Goal: Task Accomplishment & Management: Manage account settings

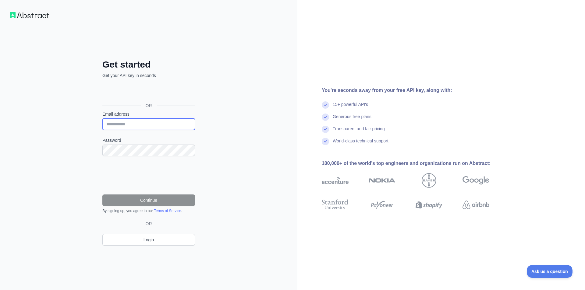
click at [142, 121] on input "Email address" at bounding box center [148, 124] width 93 height 12
click at [96, 158] on div "**********" at bounding box center [148, 157] width 117 height 196
click at [146, 125] on input "Email address" at bounding box center [148, 124] width 93 height 12
paste input "**********"
type input "**********"
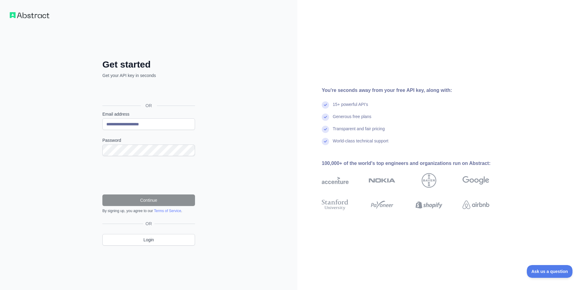
click at [140, 157] on form "**********" at bounding box center [148, 162] width 93 height 102
click at [118, 127] on input "**********" at bounding box center [148, 124] width 93 height 12
click at [150, 126] on input "**********" at bounding box center [148, 124] width 93 height 12
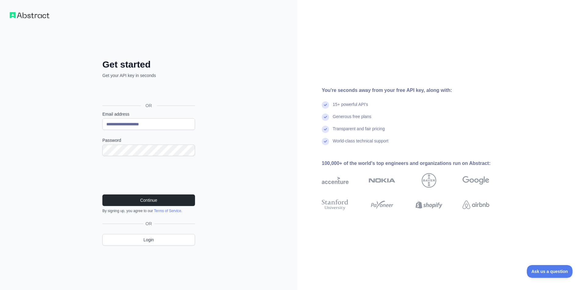
click at [143, 194] on form "**********" at bounding box center [148, 162] width 93 height 102
click at [144, 197] on button "Continue" at bounding box center [148, 201] width 93 height 12
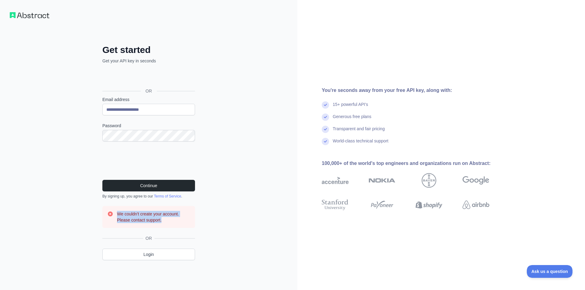
drag, startPoint x: 118, startPoint y: 210, endPoint x: 182, endPoint y: 227, distance: 65.4
click at [182, 227] on div "We couldn't create your account. Please contact support." at bounding box center [148, 217] width 93 height 22
click at [166, 221] on h3 "We couldn't create your account. Please contact support." at bounding box center [153, 217] width 73 height 12
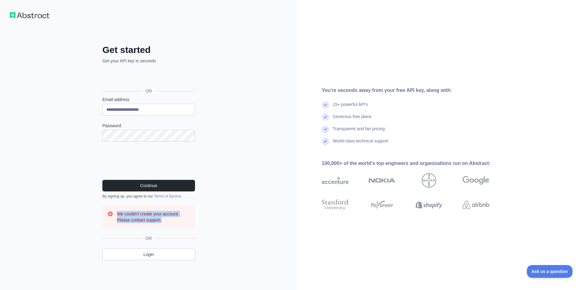
click at [166, 220] on h3 "We couldn't create your account. Please contact support." at bounding box center [153, 217] width 73 height 12
click at [442, 206] on img at bounding box center [428, 204] width 27 height 13
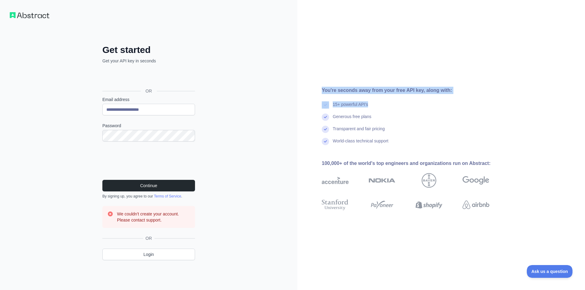
drag, startPoint x: 306, startPoint y: 90, endPoint x: 369, endPoint y: 103, distance: 65.1
click at [369, 103] on div "You're seconds away from your free API key, along with: 15+ powerful API's Gene…" at bounding box center [407, 145] width 221 height 117
click at [361, 114] on div "Generous free plans" at bounding box center [352, 120] width 39 height 12
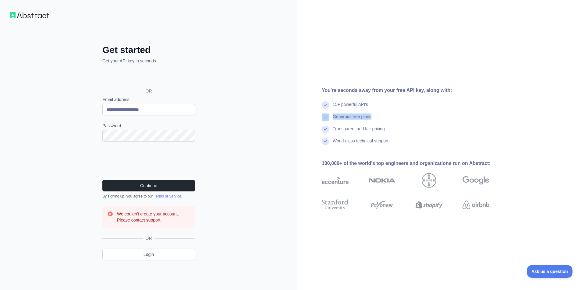
drag, startPoint x: 319, startPoint y: 117, endPoint x: 378, endPoint y: 125, distance: 58.8
click at [378, 125] on div "You're seconds away from your free API key, along with: 15+ powerful API's Gene…" at bounding box center [407, 145] width 221 height 117
drag, startPoint x: 317, startPoint y: 127, endPoint x: 289, endPoint y: 151, distance: 36.3
click at [350, 152] on div "You're seconds away from your free API key, along with: 15+ powerful API's Gene…" at bounding box center [407, 145] width 221 height 117
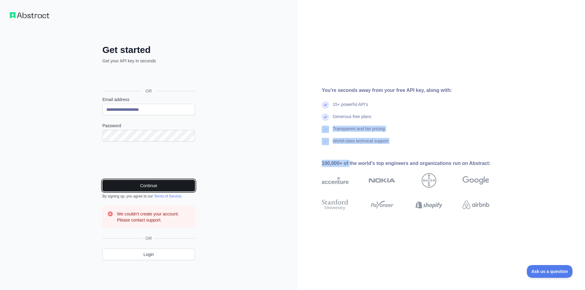
click at [150, 182] on button "Continue" at bounding box center [148, 186] width 93 height 12
click at [164, 189] on button "Continue" at bounding box center [148, 186] width 93 height 12
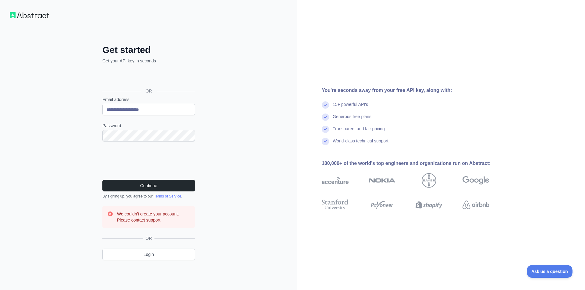
click at [149, 231] on div "**********" at bounding box center [148, 157] width 117 height 226
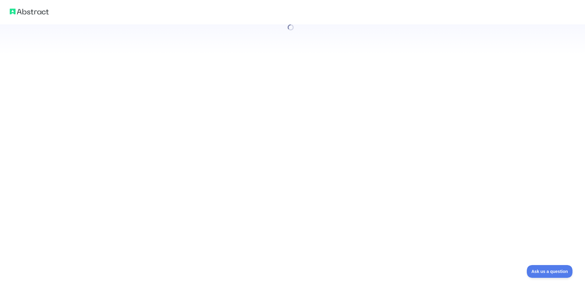
click at [141, 95] on div at bounding box center [292, 145] width 585 height 290
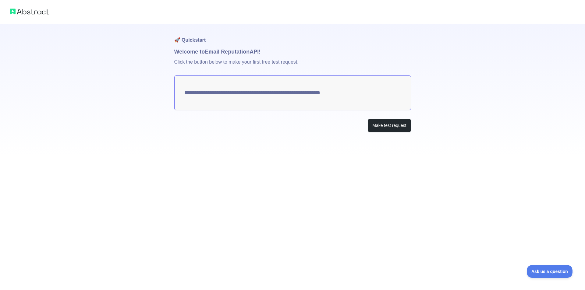
click at [309, 97] on textarea "**********" at bounding box center [292, 93] width 237 height 35
click at [389, 131] on button "Make test request" at bounding box center [389, 126] width 43 height 14
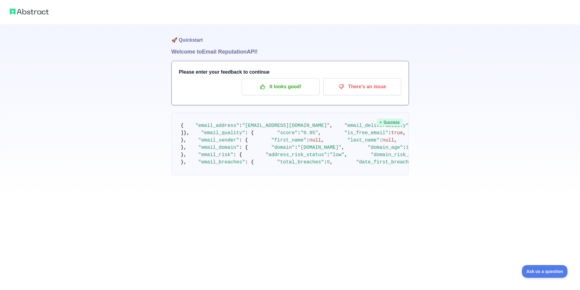
drag, startPoint x: 201, startPoint y: 163, endPoint x: 207, endPoint y: 168, distance: 8.0
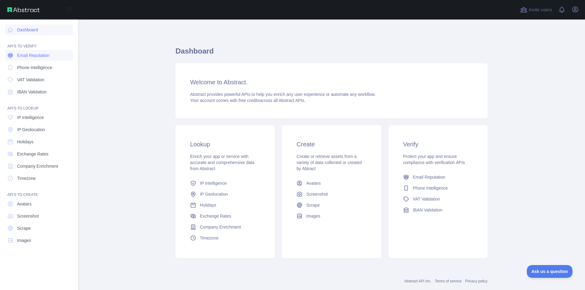
click at [36, 56] on span "Email Reputation" at bounding box center [33, 55] width 33 height 6
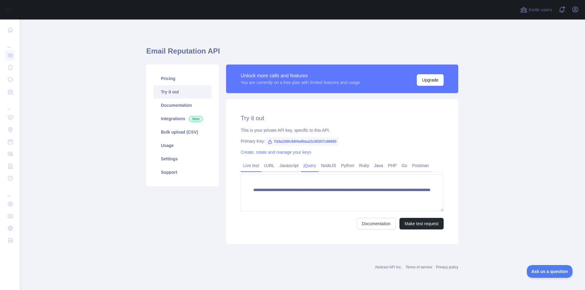
click at [303, 163] on link "jQuery" at bounding box center [309, 166] width 17 height 10
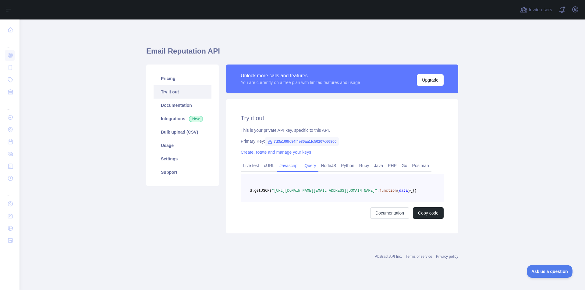
click at [290, 166] on link "Javascript" at bounding box center [289, 166] width 24 height 10
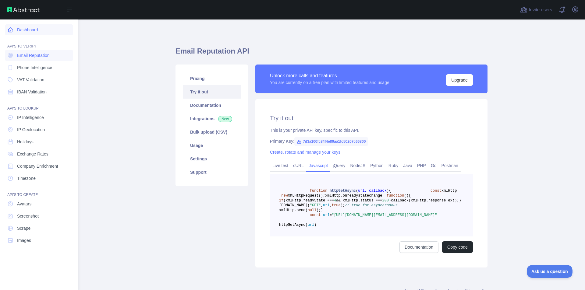
click at [35, 28] on link "Dashboard" at bounding box center [39, 29] width 68 height 11
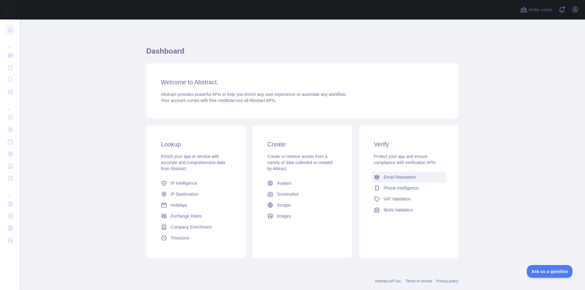
click at [392, 178] on span "Email Reputation" at bounding box center [399, 177] width 33 height 6
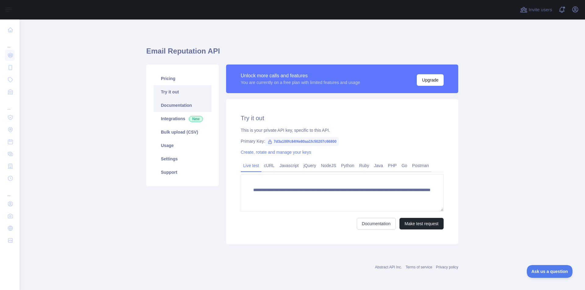
click at [178, 111] on link "Documentation" at bounding box center [183, 105] width 58 height 13
click at [176, 112] on link "Documentation" at bounding box center [183, 105] width 58 height 13
click at [169, 103] on link "Documentation" at bounding box center [183, 105] width 58 height 13
click at [172, 122] on link "Integrations New" at bounding box center [183, 118] width 58 height 13
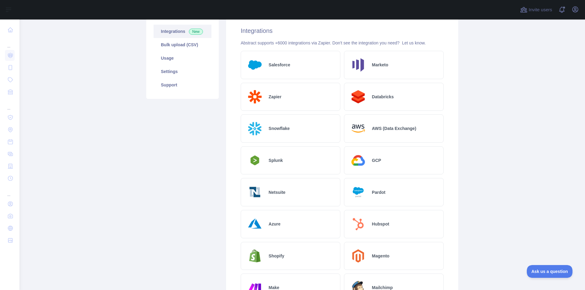
scroll to position [73, 0]
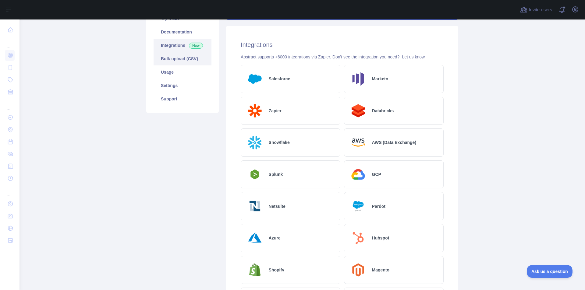
click at [176, 55] on link "Bulk upload (CSV)" at bounding box center [183, 58] width 58 height 13
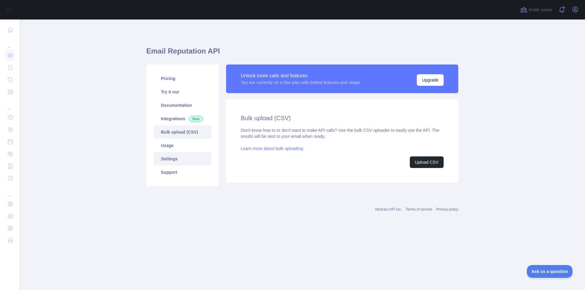
click at [194, 155] on link "Settings" at bounding box center [183, 158] width 58 height 13
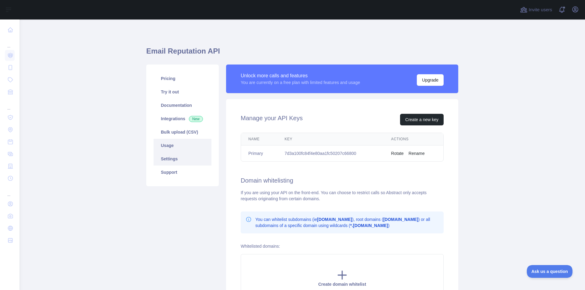
click at [191, 147] on link "Usage" at bounding box center [183, 145] width 58 height 13
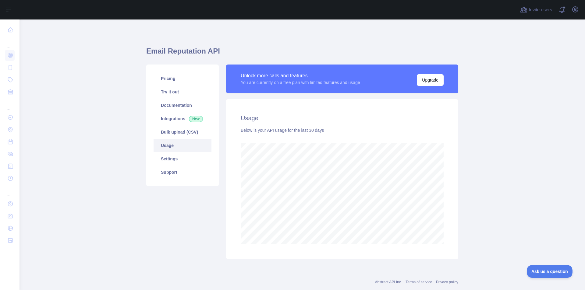
scroll to position [271, 561]
click at [170, 181] on div "Pricing Try it out Documentation Integrations New Bulk upload (CSV) Usage Setti…" at bounding box center [182, 126] width 72 height 122
click at [170, 176] on link "Support" at bounding box center [183, 172] width 58 height 13
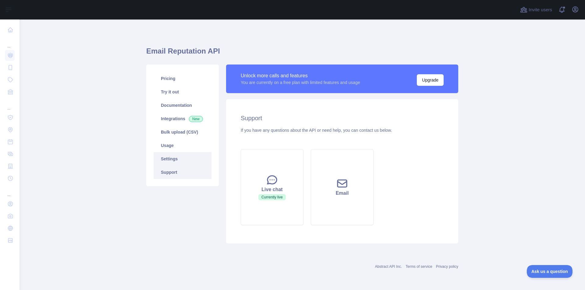
click at [173, 155] on link "Settings" at bounding box center [183, 158] width 58 height 13
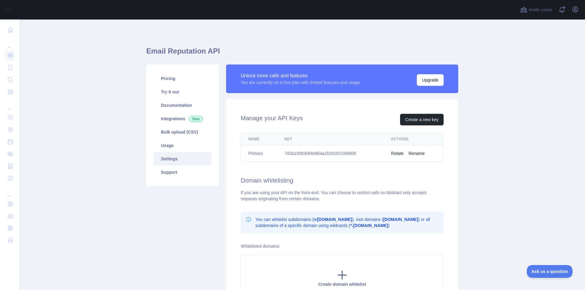
drag, startPoint x: 396, startPoint y: 154, endPoint x: 279, endPoint y: 181, distance: 119.7
click at [385, 182] on div "Manage your API Keys Create a new key Name Key Actions Primary 7d3a100fc84f4e80…" at bounding box center [342, 208] width 232 height 218
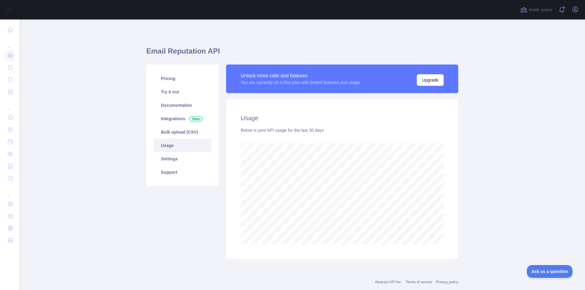
scroll to position [271, 561]
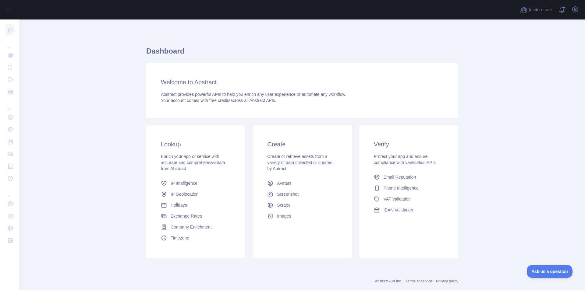
click at [189, 87] on div "Welcome to Abstract. Abstract provides powerful APIs to help you enrich any use…" at bounding box center [302, 90] width 312 height 55
click at [371, 178] on link "Email Reputation" at bounding box center [408, 177] width 75 height 11
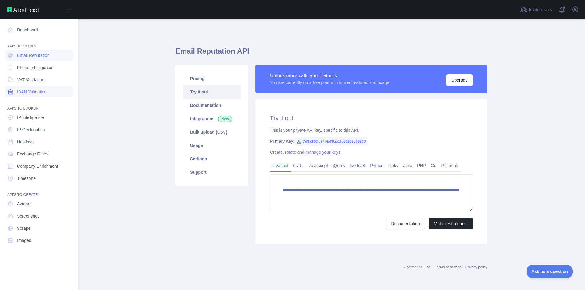
click at [35, 94] on span "IBAN Validation" at bounding box center [32, 92] width 30 height 6
click at [53, 116] on link "IP Intelligence" at bounding box center [39, 117] width 68 height 11
click at [51, 208] on link "Avatars" at bounding box center [39, 204] width 68 height 11
click at [31, 239] on span "Images" at bounding box center [24, 241] width 14 height 6
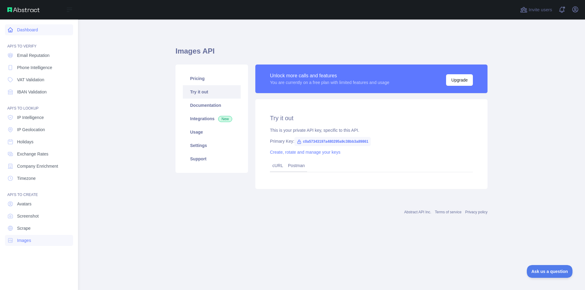
click at [24, 29] on link "Dashboard" at bounding box center [39, 29] width 68 height 11
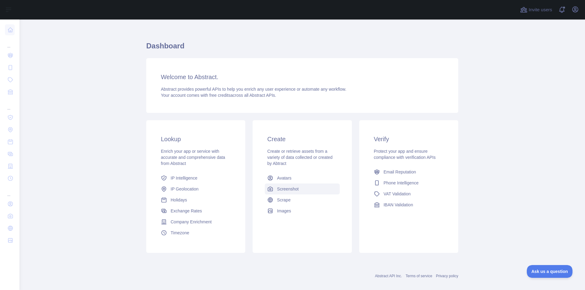
scroll to position [13, 0]
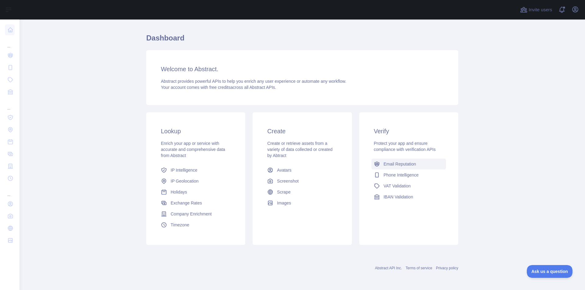
click at [397, 161] on link "Email Reputation" at bounding box center [408, 164] width 75 height 11
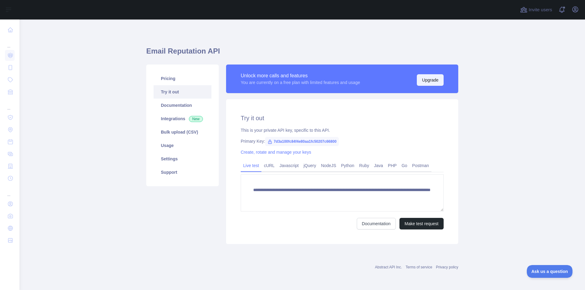
click at [418, 80] on button "Upgrade" at bounding box center [430, 80] width 27 height 12
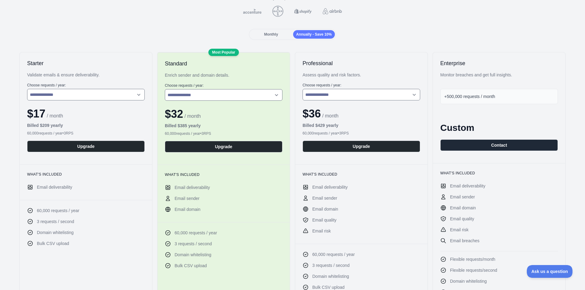
scroll to position [61, 0]
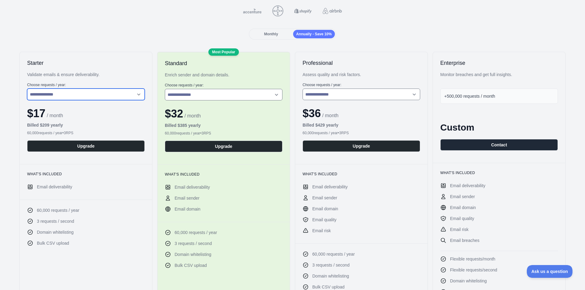
click at [73, 91] on select "**********" at bounding box center [86, 95] width 118 height 12
click at [25, 60] on div "**********" at bounding box center [86, 108] width 132 height 112
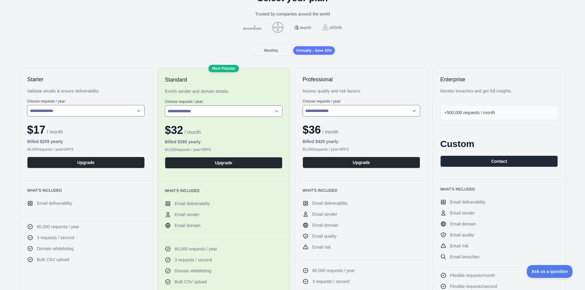
scroll to position [30, 0]
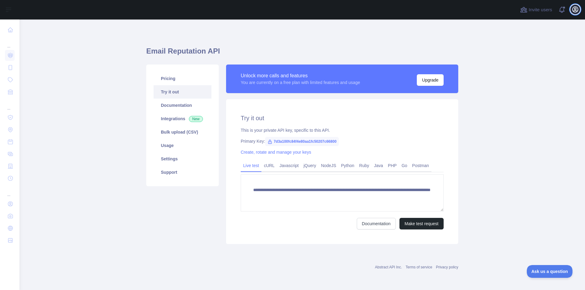
click at [578, 11] on icon "button" at bounding box center [574, 9] width 7 height 7
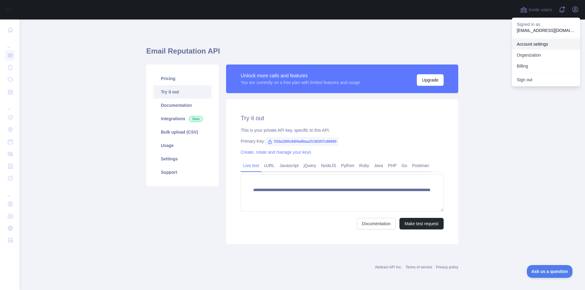
click at [534, 44] on link "Account settings" at bounding box center [546, 44] width 68 height 11
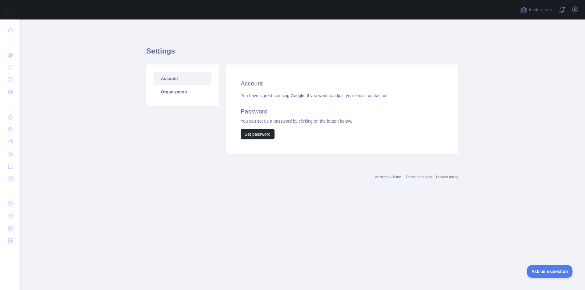
click at [151, 99] on div "Account Organization" at bounding box center [182, 85] width 72 height 41
click at [168, 94] on link "Organization" at bounding box center [183, 91] width 58 height 13
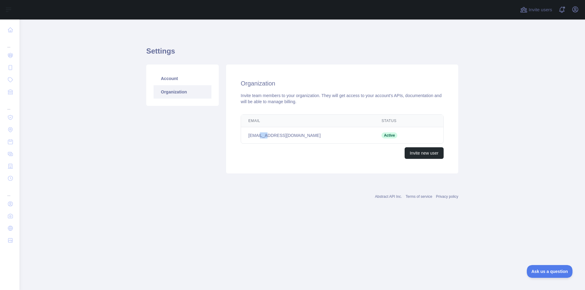
drag, startPoint x: 265, startPoint y: 131, endPoint x: 254, endPoint y: 130, distance: 11.0
click at [256, 130] on td "lavkushvarma.cs@gmail.com" at bounding box center [307, 135] width 133 height 16
click at [175, 73] on link "Account" at bounding box center [183, 78] width 58 height 13
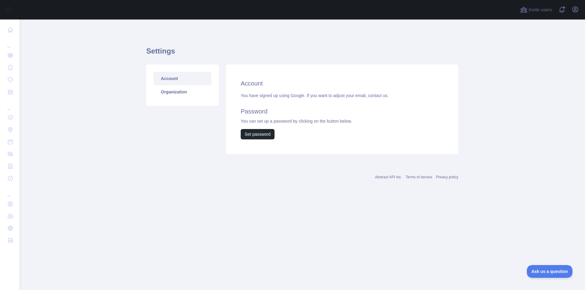
click at [254, 89] on div "Account You have signed up using Google. If you want to adjust your email, cont…" at bounding box center [342, 110] width 232 height 90
drag, startPoint x: 236, startPoint y: 97, endPoint x: 400, endPoint y: 111, distance: 164.7
click at [406, 105] on div "Account You have signed up using Google. If you want to adjust your email, cont…" at bounding box center [342, 110] width 232 height 90
click at [383, 129] on div "You have signed up using Google. If you want to adjust your email, contact us. …" at bounding box center [342, 116] width 203 height 47
click at [572, 11] on icon "button" at bounding box center [574, 9] width 7 height 7
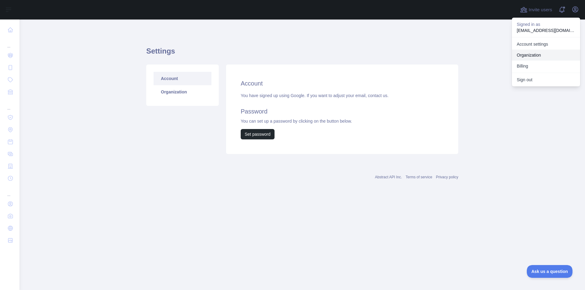
click at [538, 53] on link "Organization" at bounding box center [546, 55] width 68 height 11
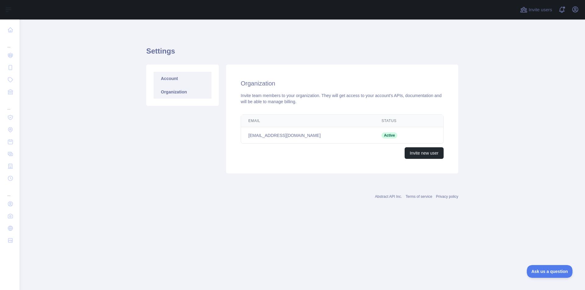
click at [166, 73] on link "Account" at bounding box center [183, 78] width 58 height 13
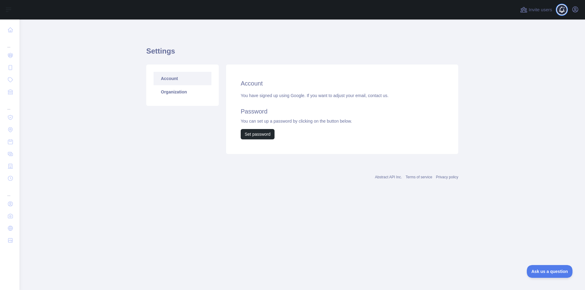
click at [568, 9] on span at bounding box center [564, 9] width 12 height 19
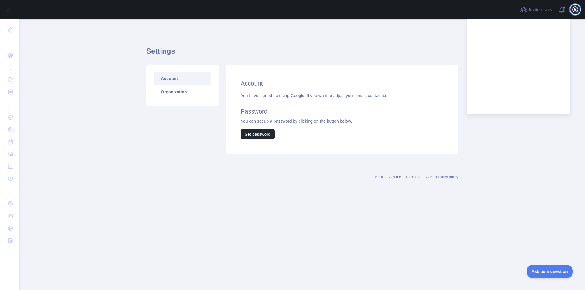
click at [574, 8] on icon "button" at bounding box center [574, 9] width 7 height 7
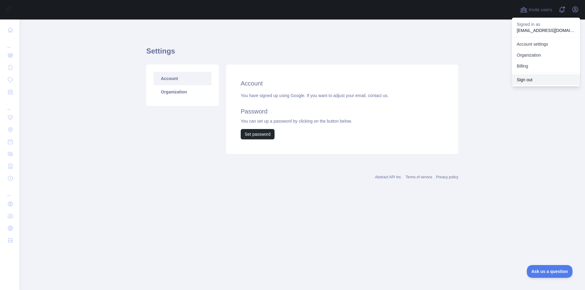
click at [524, 78] on button "Sign out" at bounding box center [546, 79] width 68 height 11
